Goal: Task Accomplishment & Management: Use online tool/utility

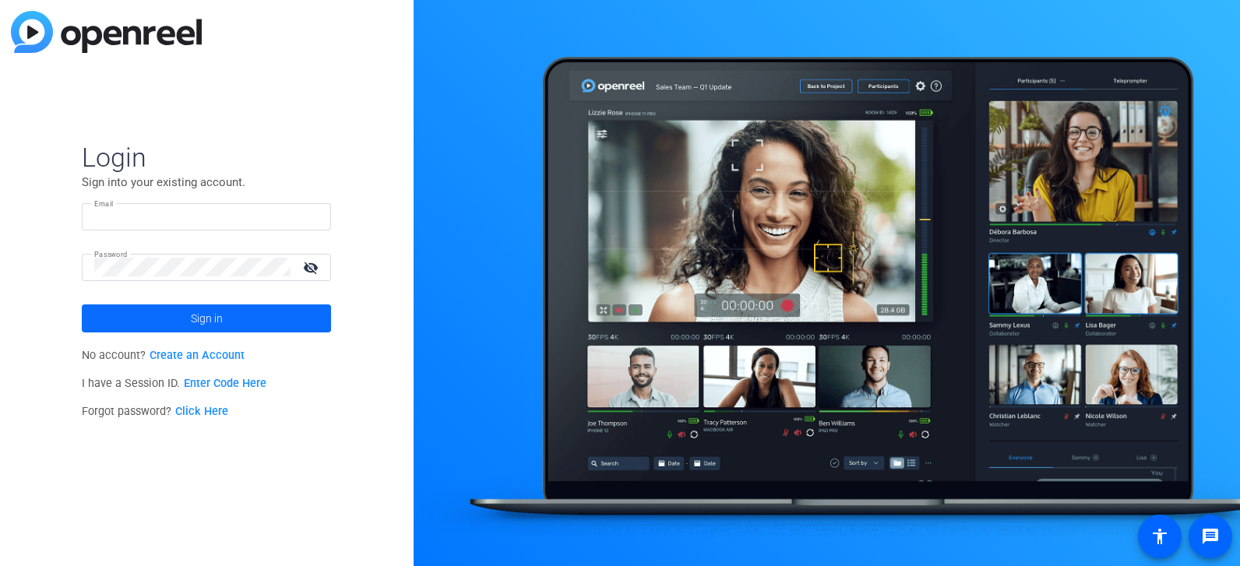
type input "[PERSON_NAME][EMAIL_ADDRESS][DOMAIN_NAME]"
click at [245, 322] on span at bounding box center [206, 318] width 249 height 37
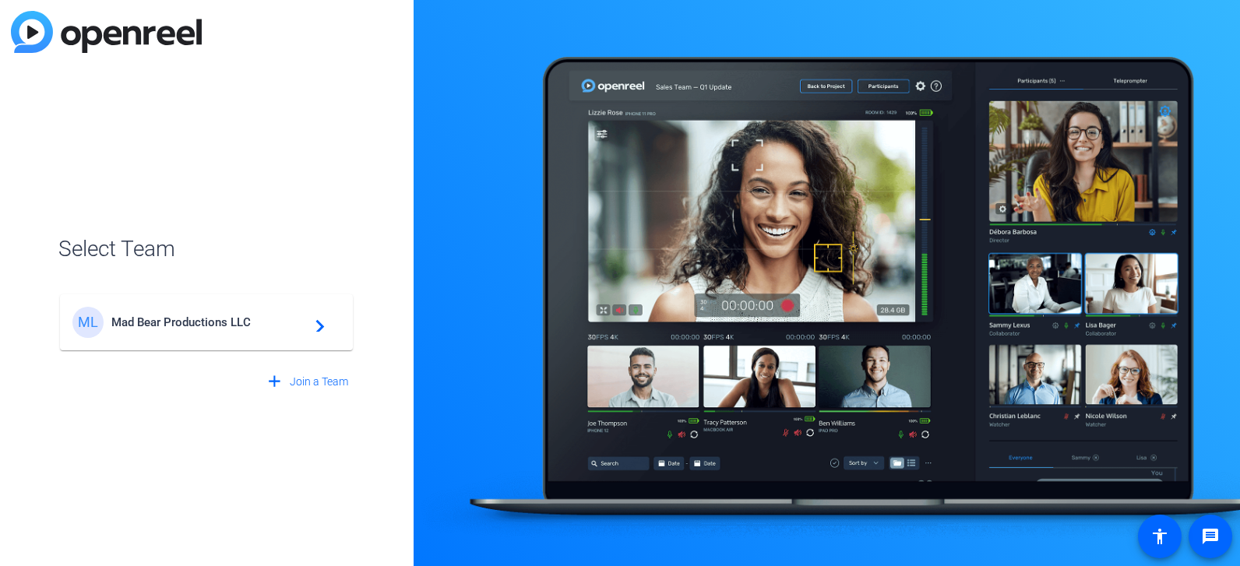
click at [308, 319] on mat-icon "navigate_next" at bounding box center [315, 322] width 19 height 19
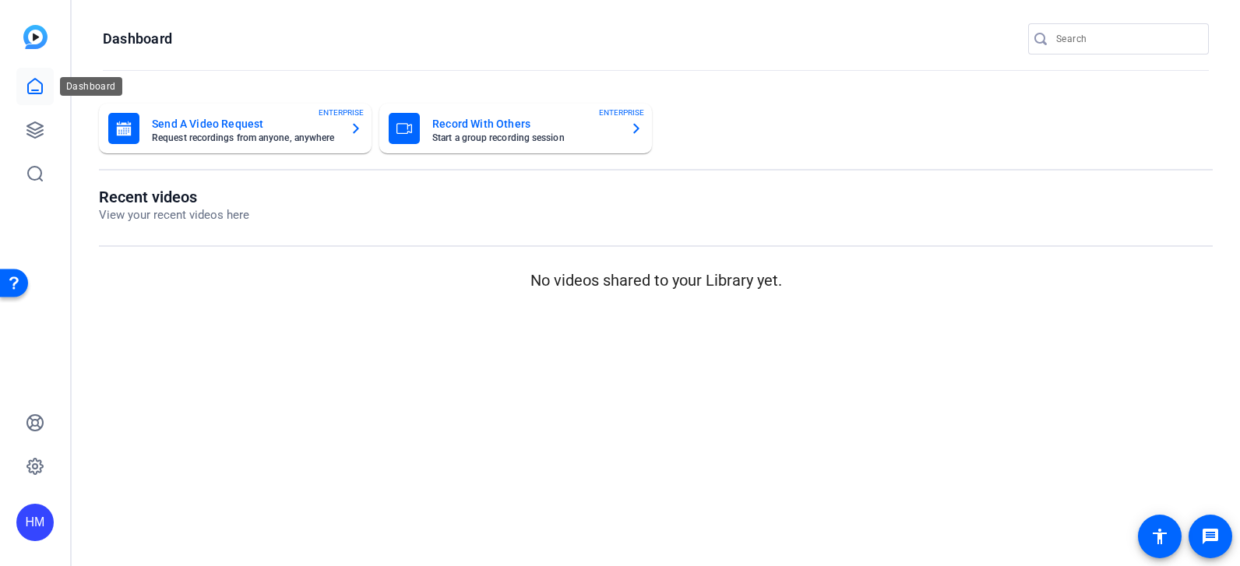
click at [32, 88] on icon at bounding box center [35, 86] width 19 height 19
click at [33, 135] on icon at bounding box center [35, 130] width 19 height 19
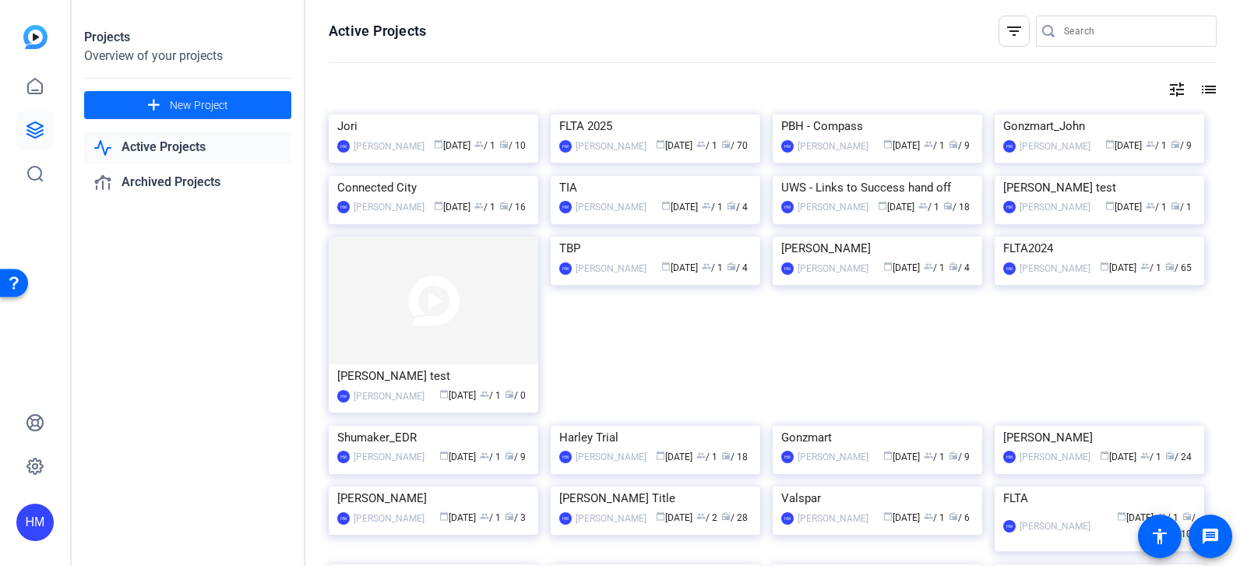
click at [216, 101] on span "New Project" at bounding box center [199, 105] width 58 height 16
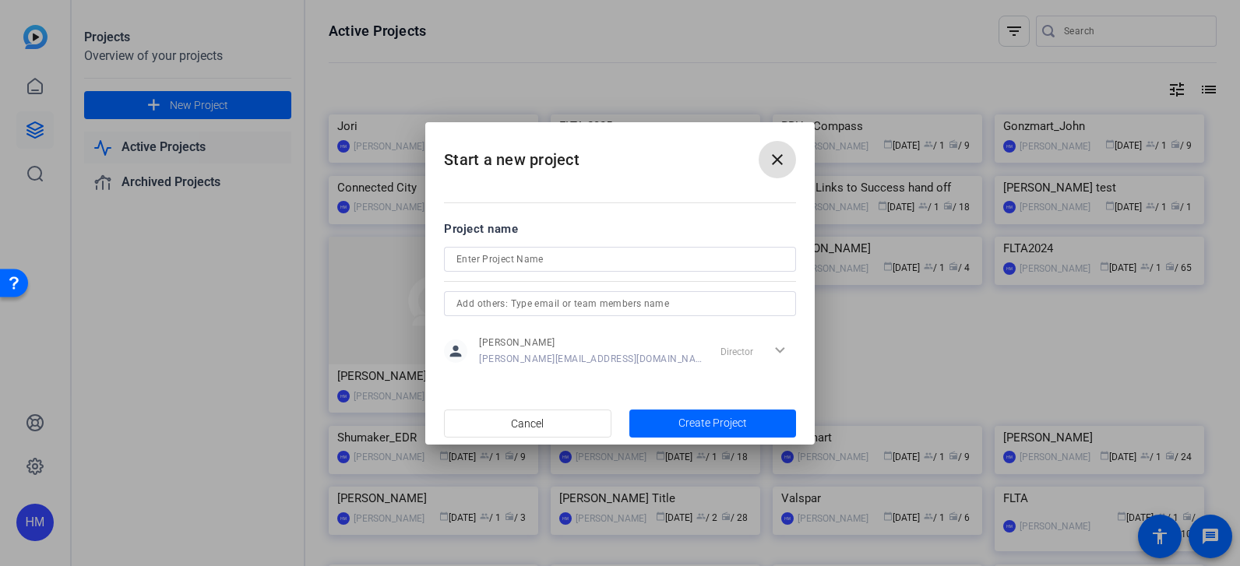
click at [517, 259] on input at bounding box center [620, 259] width 327 height 19
type input "UWS - Circle of Hope"
click at [723, 421] on span "Create Project" at bounding box center [713, 423] width 69 height 16
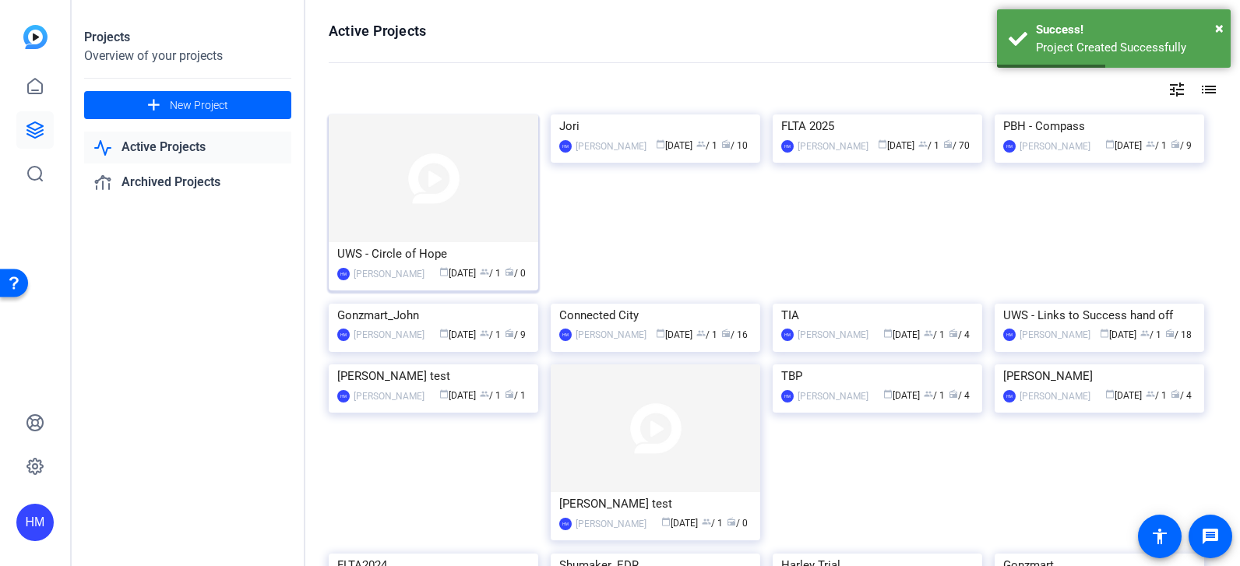
click at [429, 188] on img at bounding box center [434, 179] width 210 height 128
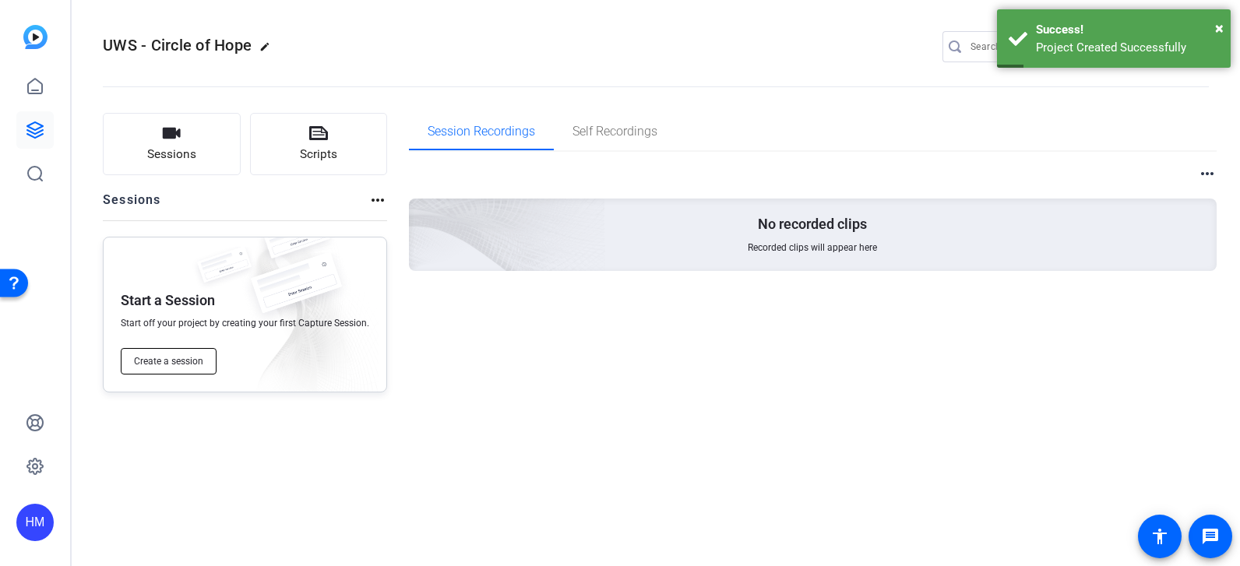
click at [181, 372] on button "Create a session" at bounding box center [169, 361] width 96 height 26
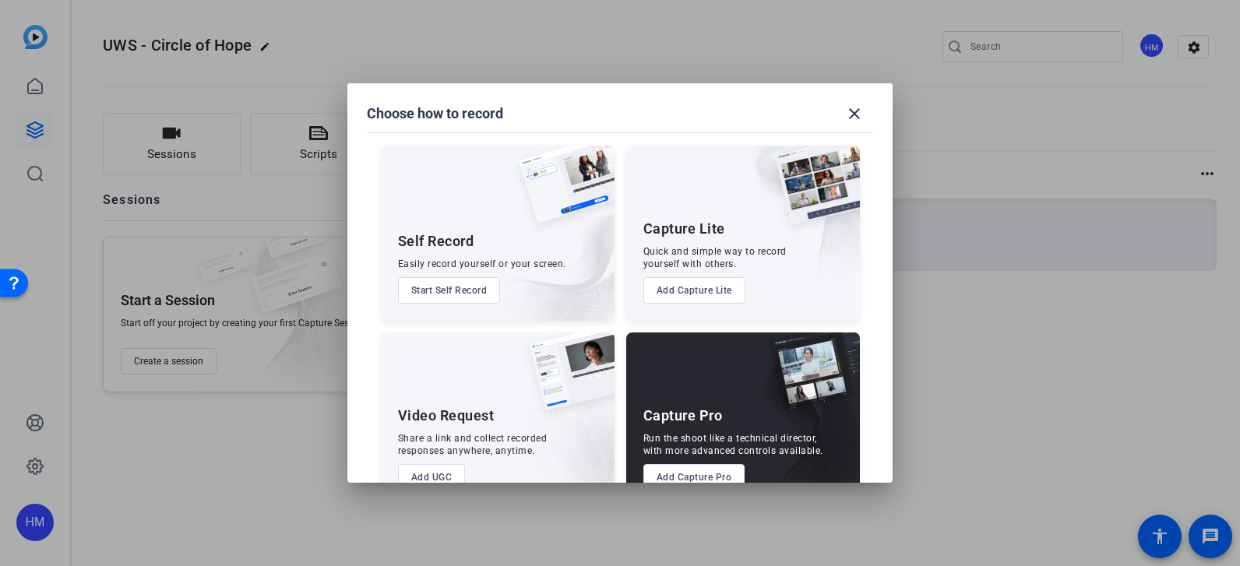
click at [672, 467] on button "Add Capture Pro" at bounding box center [694, 477] width 102 height 26
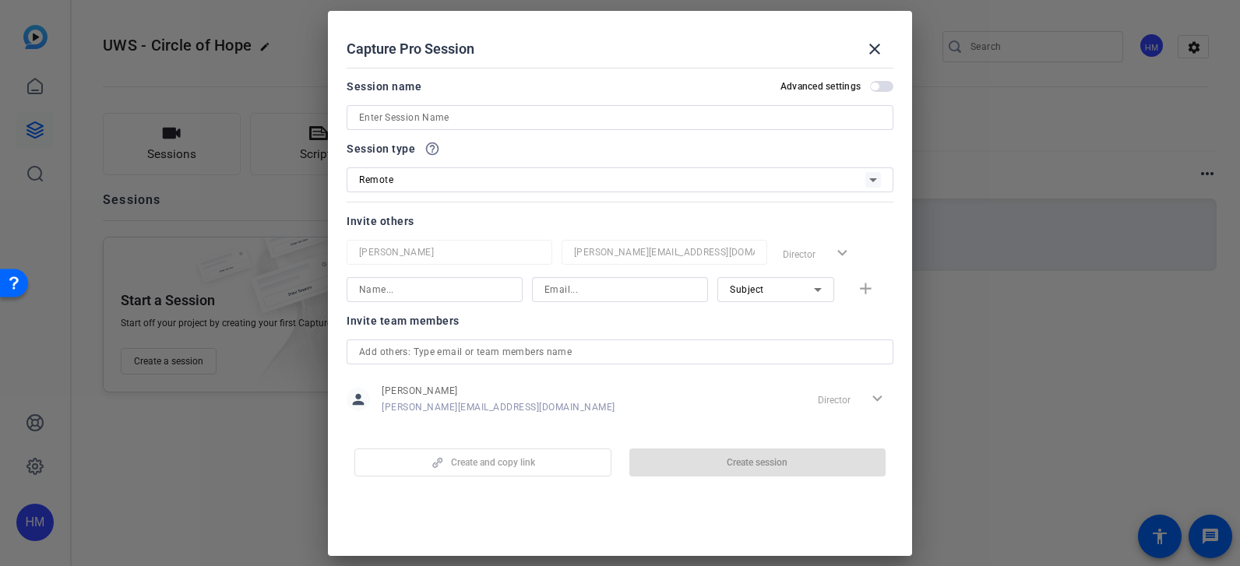
click at [504, 113] on input at bounding box center [620, 117] width 522 height 19
paste input "OpenReel SMD Edu"
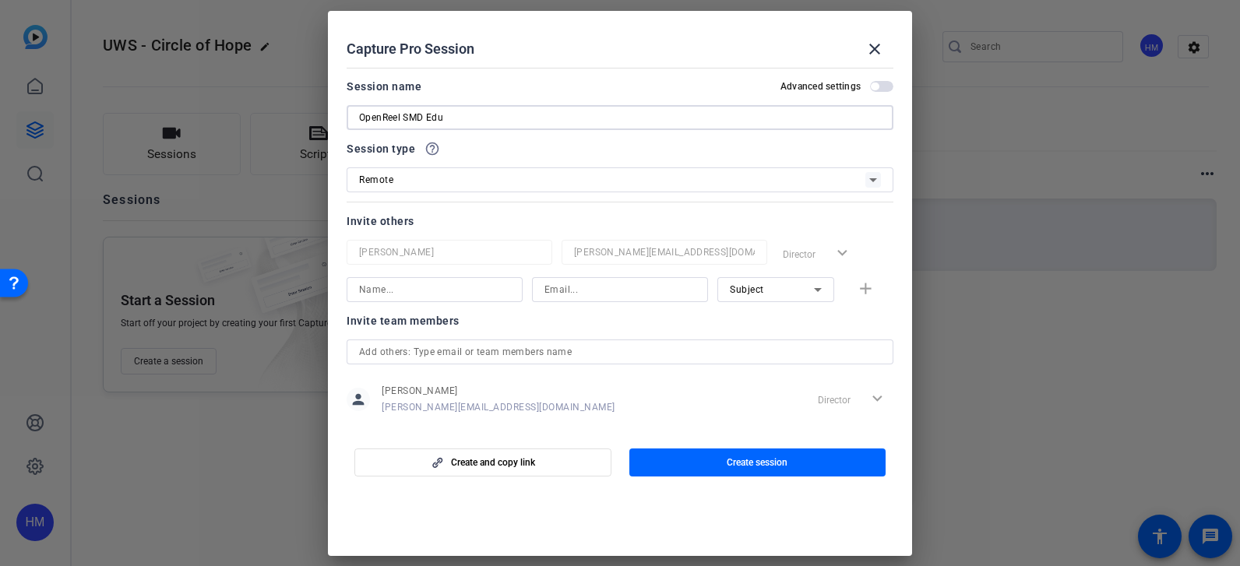
click at [404, 114] on input "OpenReel SMD Edu" at bounding box center [620, 117] width 522 height 19
drag, startPoint x: 404, startPoint y: 121, endPoint x: 325, endPoint y: 121, distance: 79.5
click at [325, 121] on div "Choose how to record close Self Record Easily record yourself or your screen. S…" at bounding box center [620, 283] width 1240 height 566
click at [421, 121] on input "SMD Edu" at bounding box center [620, 117] width 522 height 19
type input "SMD Edu [DATE] 3:30pm"
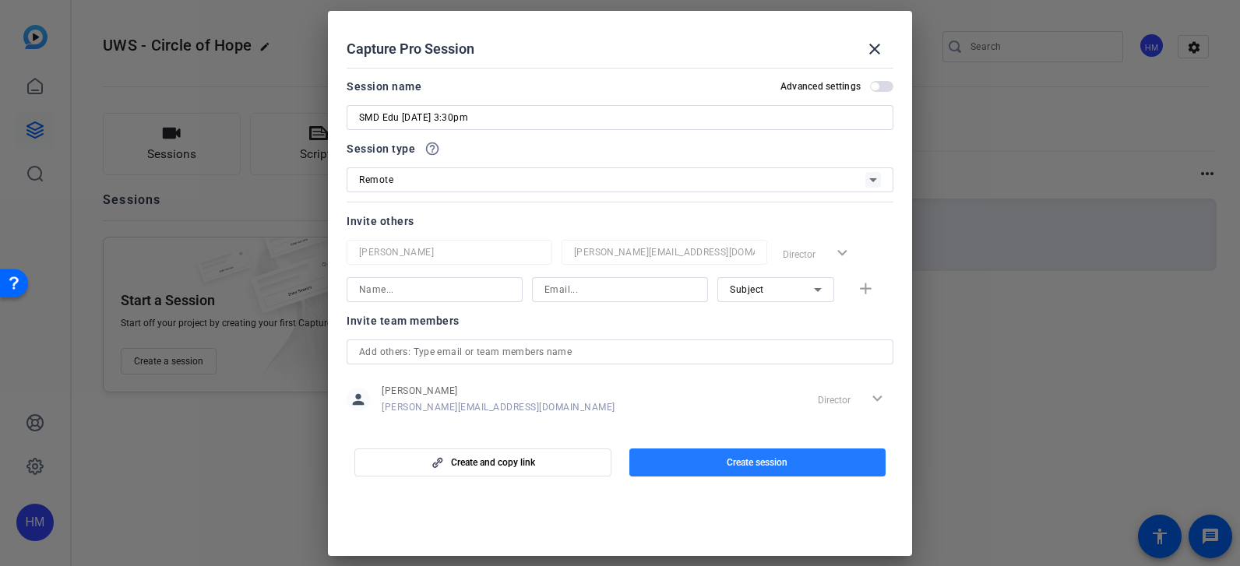
click at [784, 460] on span "Create session" at bounding box center [757, 463] width 61 height 12
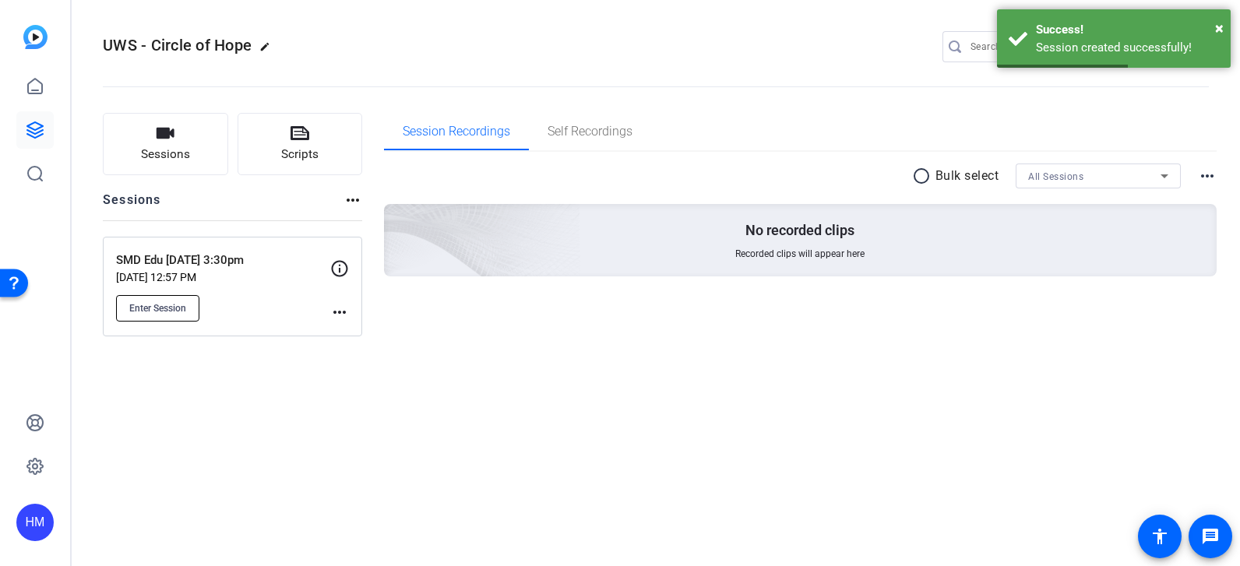
click at [180, 307] on span "Enter Session" at bounding box center [157, 308] width 57 height 12
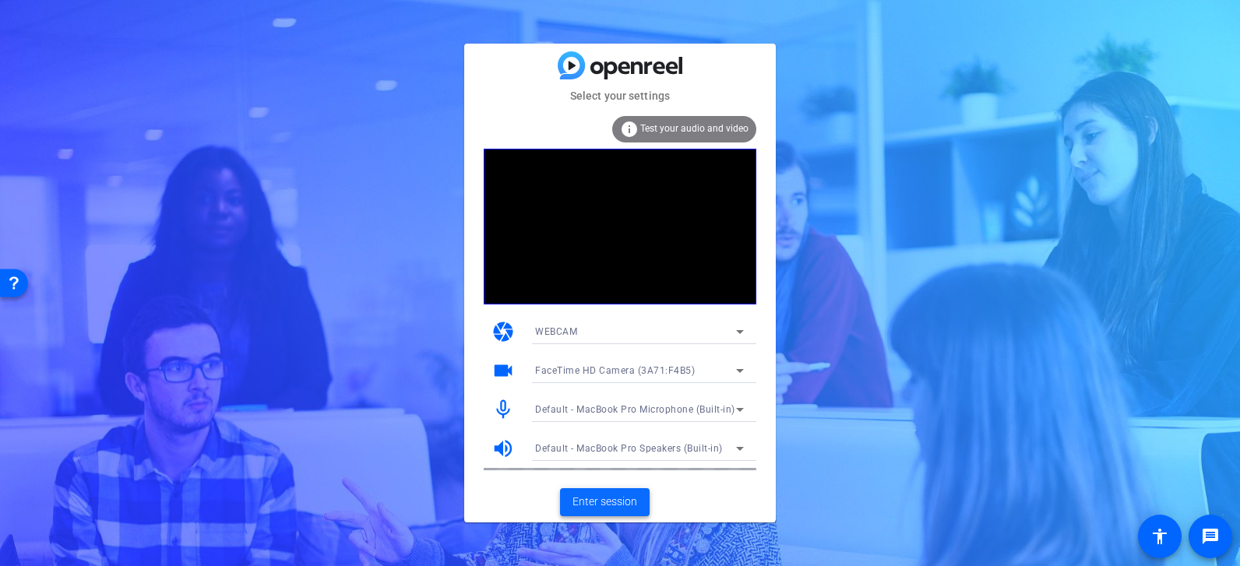
click at [617, 499] on span "Enter session" at bounding box center [605, 502] width 65 height 16
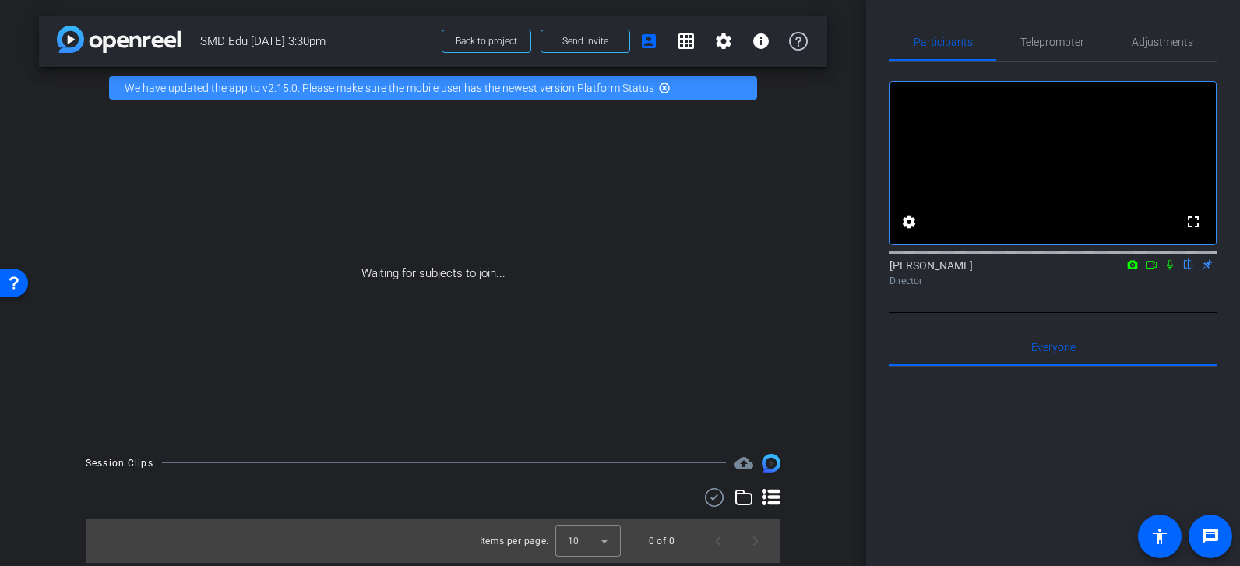
click at [1158, 272] on mat-icon at bounding box center [1151, 265] width 19 height 14
click at [1188, 270] on icon at bounding box center [1189, 264] width 12 height 11
click at [616, 39] on span at bounding box center [585, 41] width 88 height 37
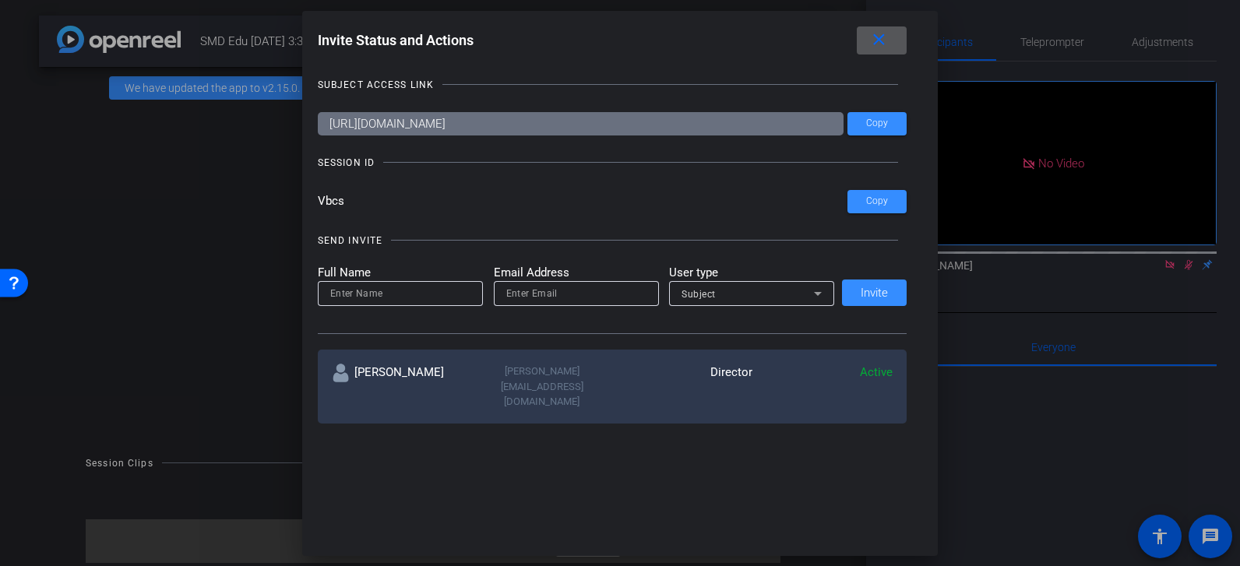
click at [390, 292] on input at bounding box center [400, 293] width 140 height 19
type input "Glenn Zimmerman"
click at [541, 290] on input "email" at bounding box center [576, 293] width 140 height 19
type input "glenn@madbearproductions.com"
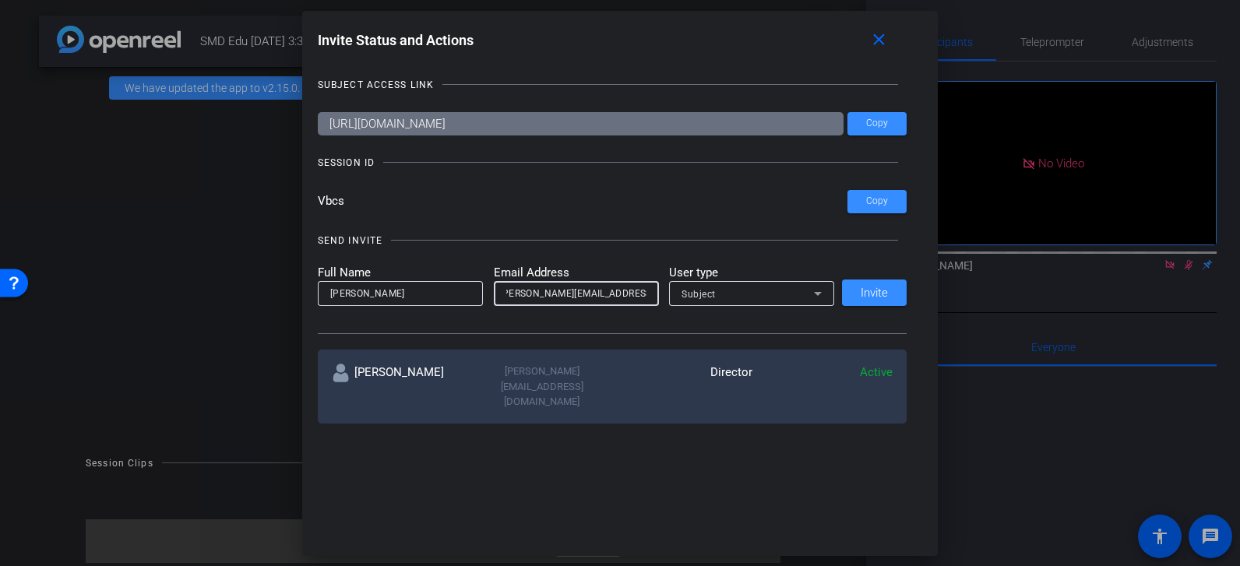
click at [707, 302] on div "Subject" at bounding box center [748, 293] width 132 height 19
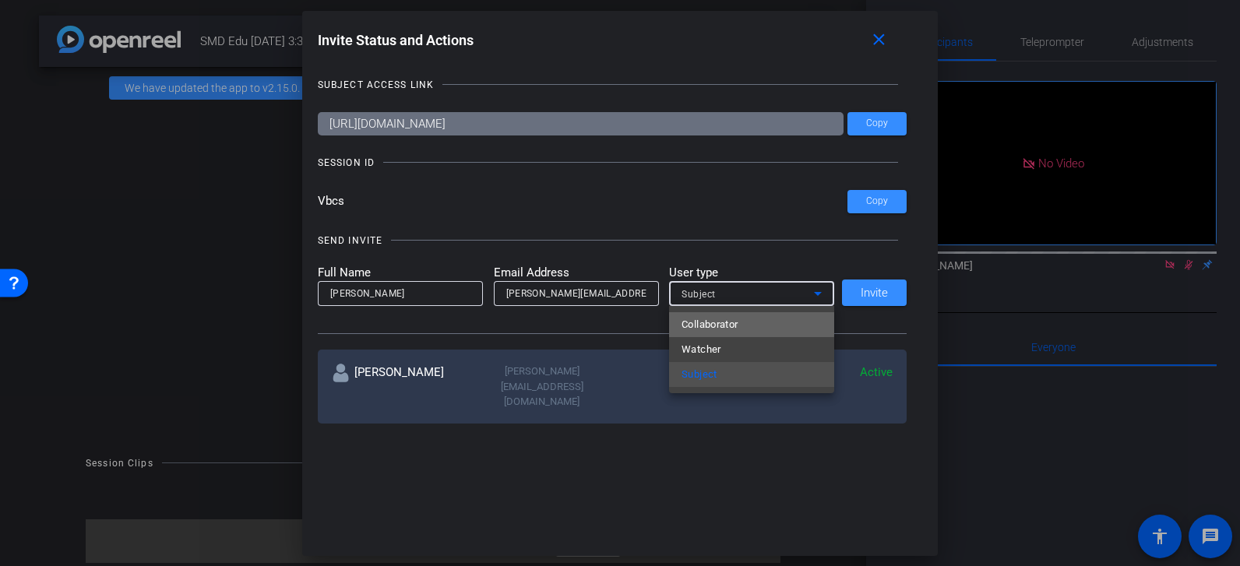
click at [725, 323] on span "Collaborator" at bounding box center [710, 325] width 57 height 19
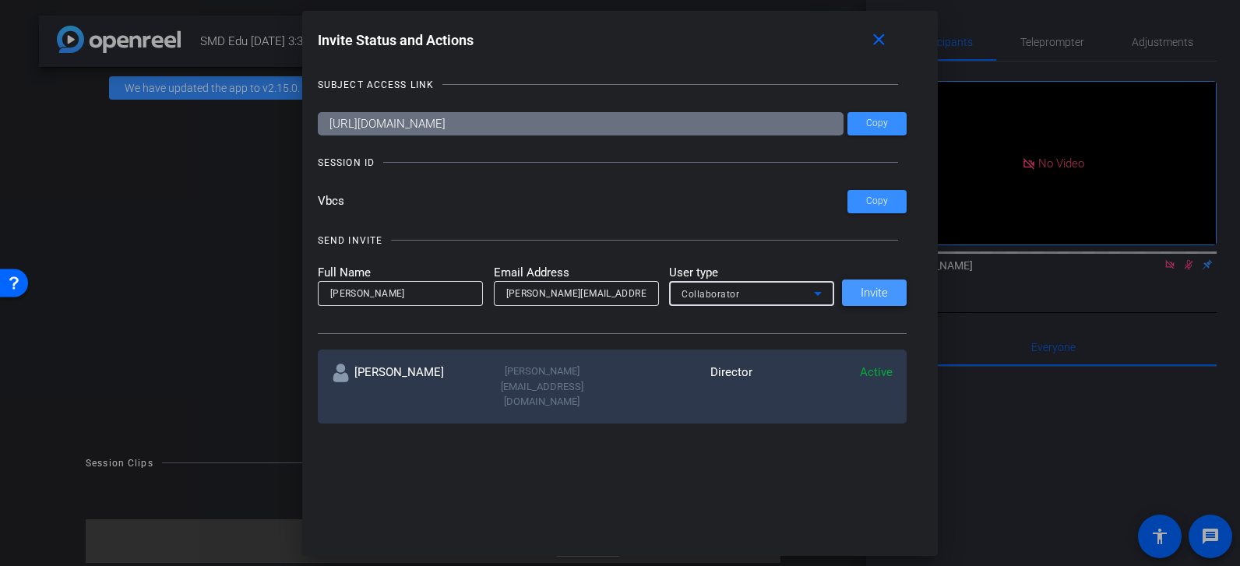
click at [873, 294] on span "Invite" at bounding box center [874, 293] width 27 height 12
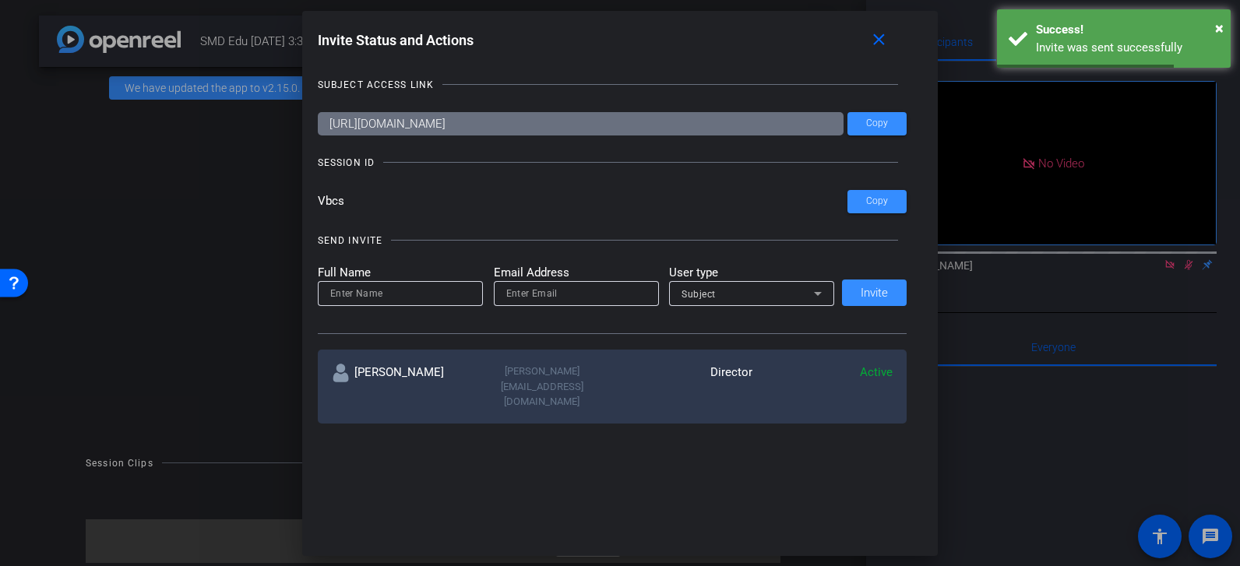
click at [417, 293] on input at bounding box center [400, 293] width 140 height 19
type input "Heidi"
click at [540, 293] on input "email" at bounding box center [576, 293] width 140 height 19
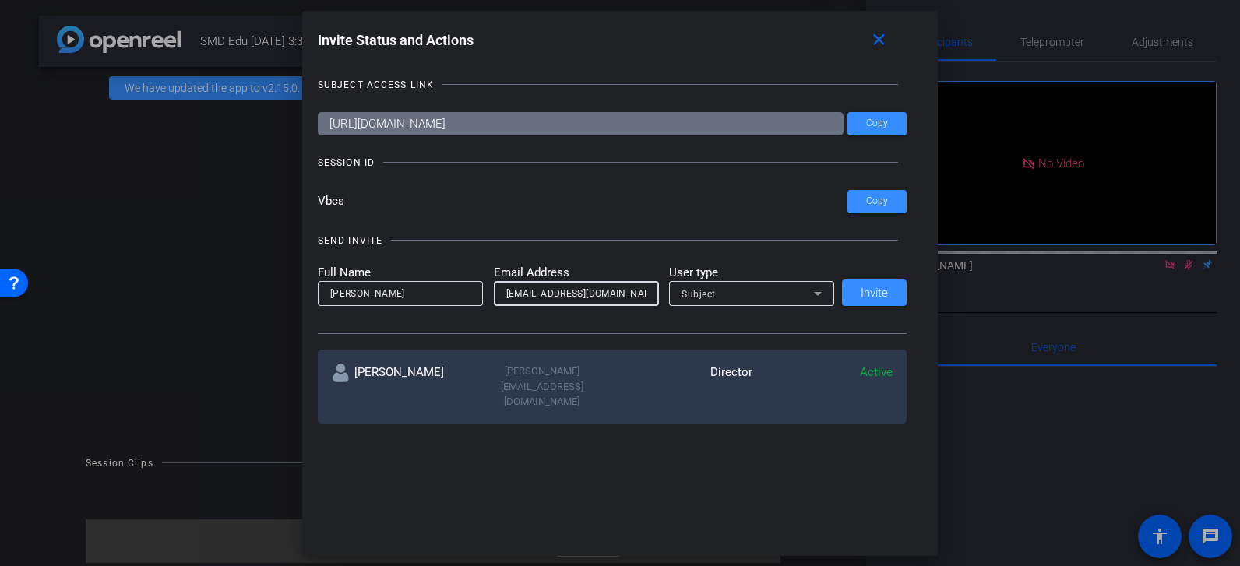
type input "heidimarks423@gmail.com"
click at [793, 294] on div "Subject" at bounding box center [748, 293] width 132 height 19
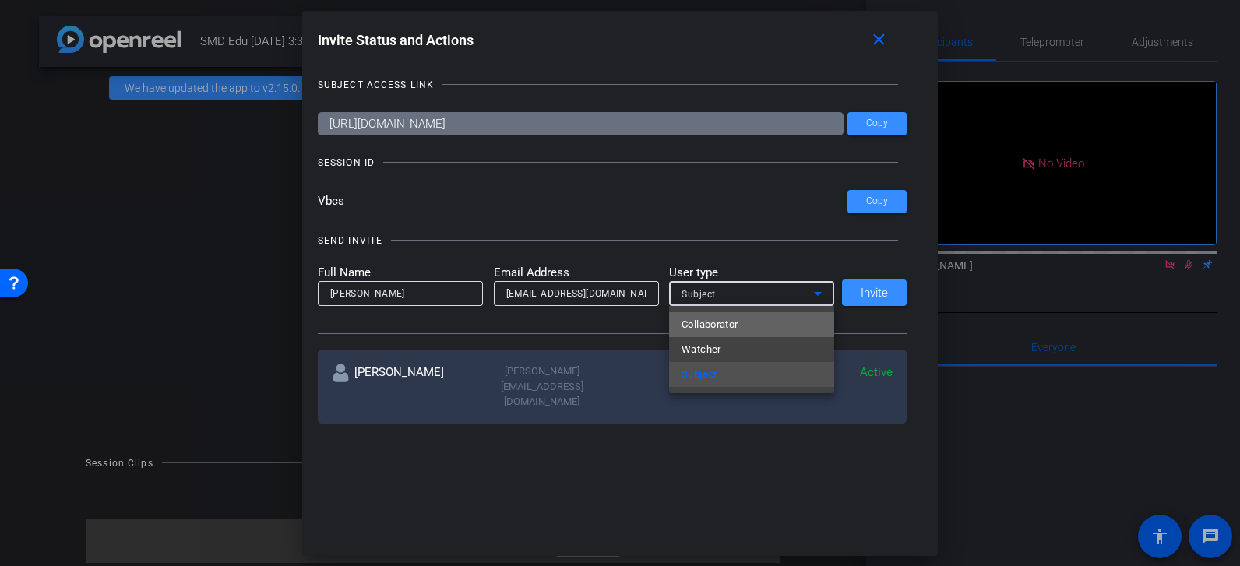
click at [764, 326] on mat-option "Collaborator" at bounding box center [751, 324] width 165 height 25
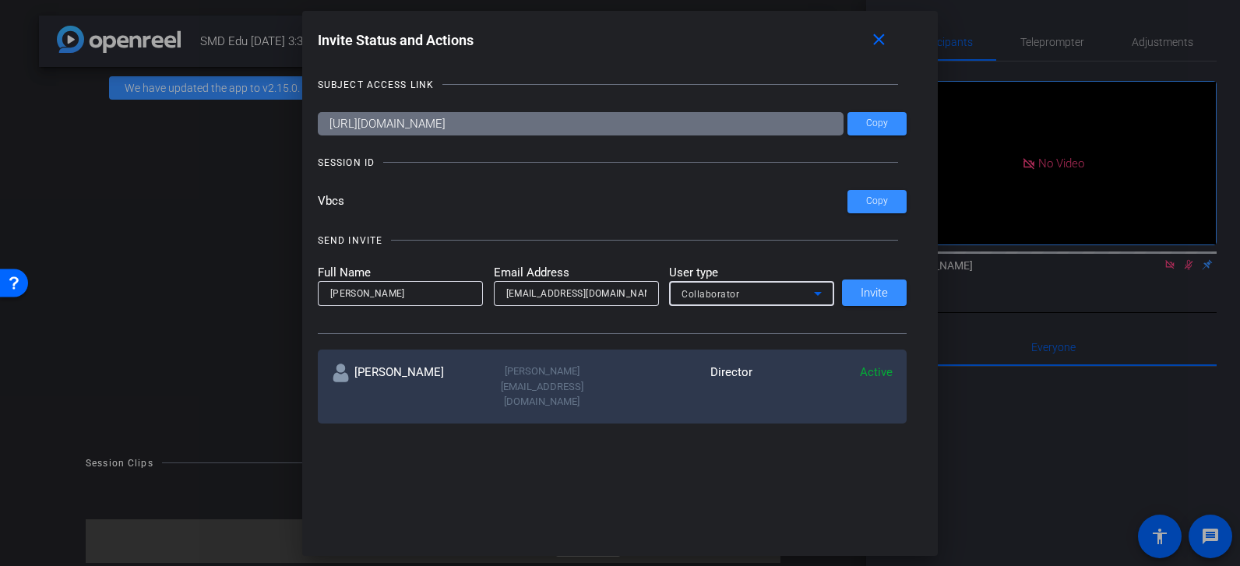
click at [398, 294] on input "Heidi" at bounding box center [400, 293] width 140 height 19
type input "[PERSON_NAME]"
click at [873, 292] on span "Invite" at bounding box center [874, 293] width 27 height 12
click at [873, 197] on span "Copy" at bounding box center [877, 202] width 22 height 12
click at [879, 42] on mat-icon "close" at bounding box center [878, 39] width 19 height 19
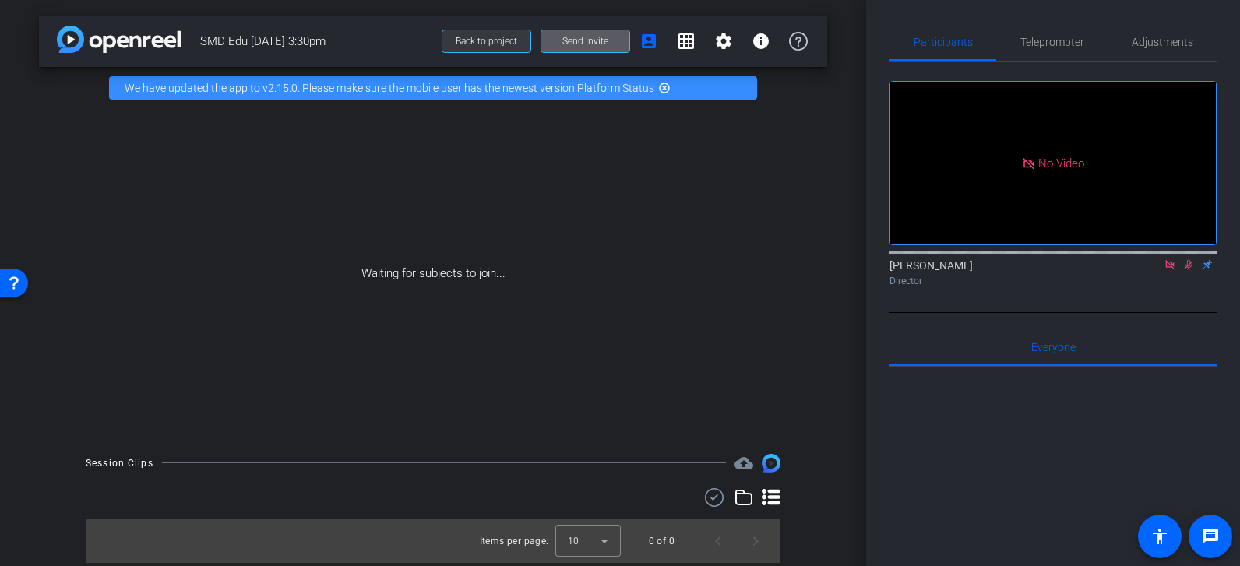
click at [478, 37] on span "Back to project" at bounding box center [487, 41] width 62 height 11
